Goal: Task Accomplishment & Management: Manage account settings

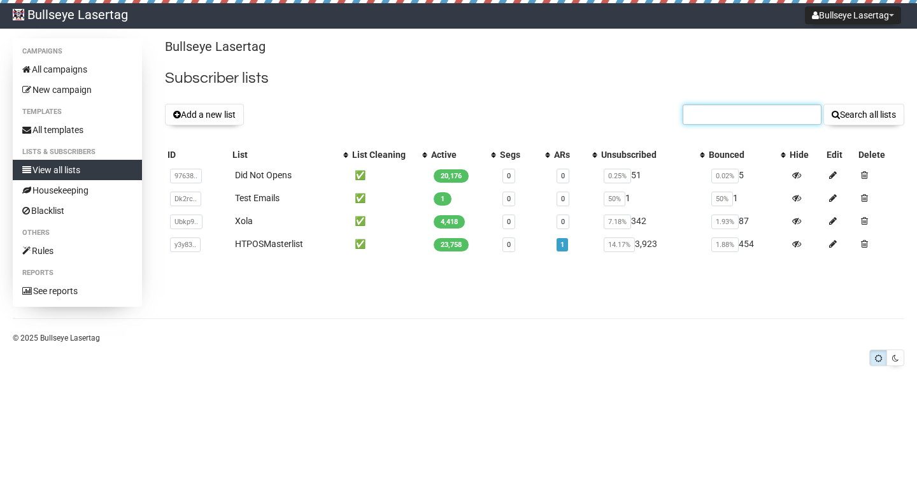
click at [726, 113] on input "text" at bounding box center [751, 114] width 139 height 20
paste input "heathjudah2@gmail.com"
type input "heathjudah2@gmail.com"
click at [844, 111] on button "Search all lists" at bounding box center [863, 115] width 81 height 22
click at [867, 176] on span at bounding box center [864, 175] width 7 height 9
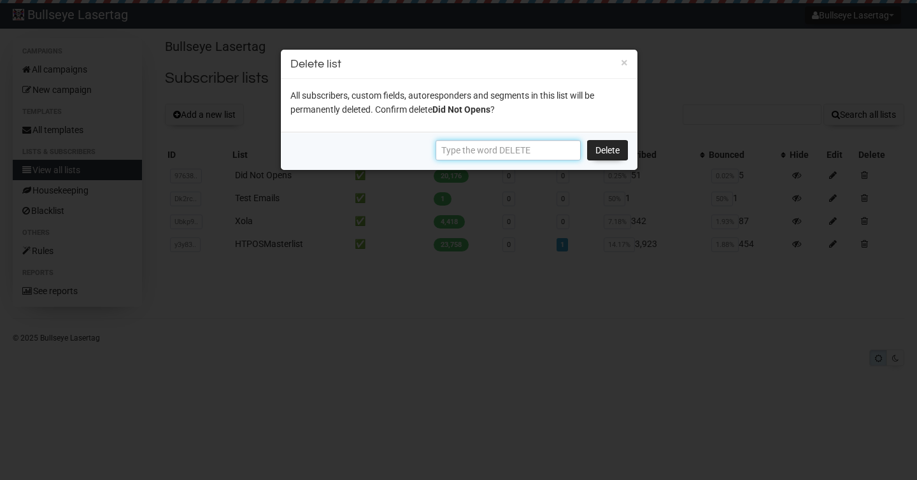
click at [518, 153] on input "text" at bounding box center [507, 150] width 145 height 20
type input "d"
type input "DELETE"
click at [603, 148] on link "Delete" at bounding box center [607, 150] width 41 height 20
click at [603, 150] on link "Delete" at bounding box center [607, 150] width 41 height 20
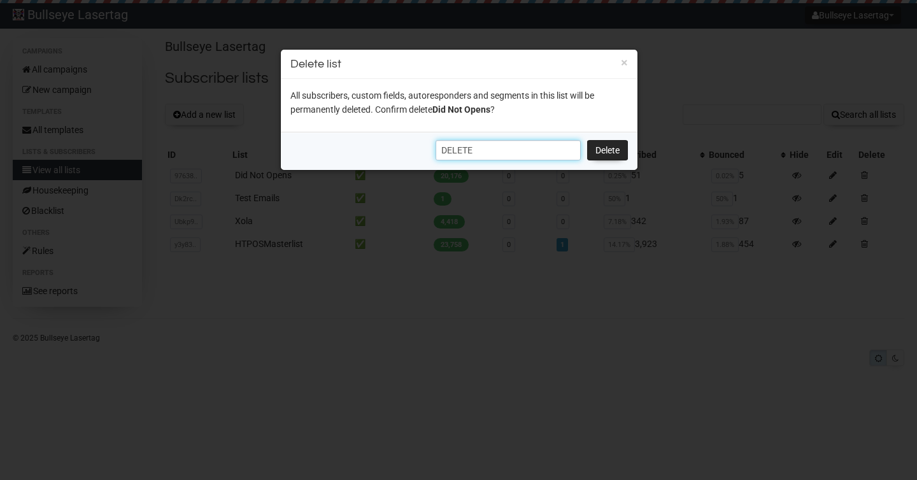
click at [500, 151] on input "DELETE" at bounding box center [507, 150] width 145 height 20
